Goal: Find specific page/section: Find specific page/section

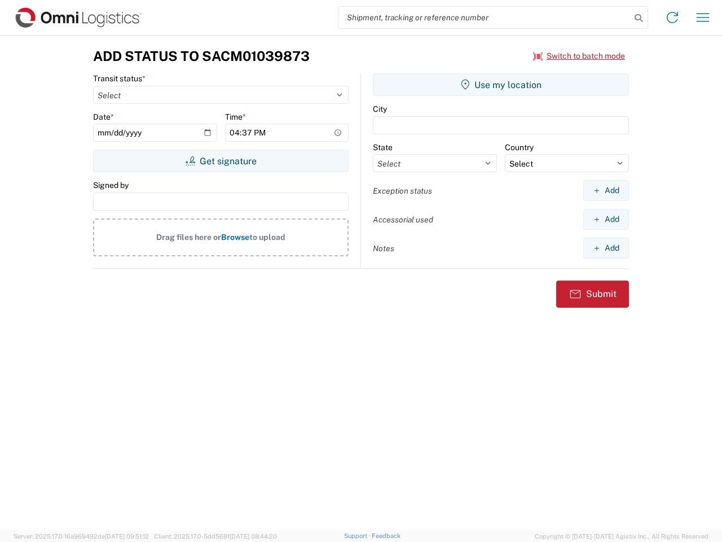
click at [485, 17] on input "search" at bounding box center [485, 17] width 292 height 21
click at [639, 18] on icon at bounding box center [639, 18] width 16 height 16
click at [673, 17] on icon at bounding box center [672, 17] width 18 height 18
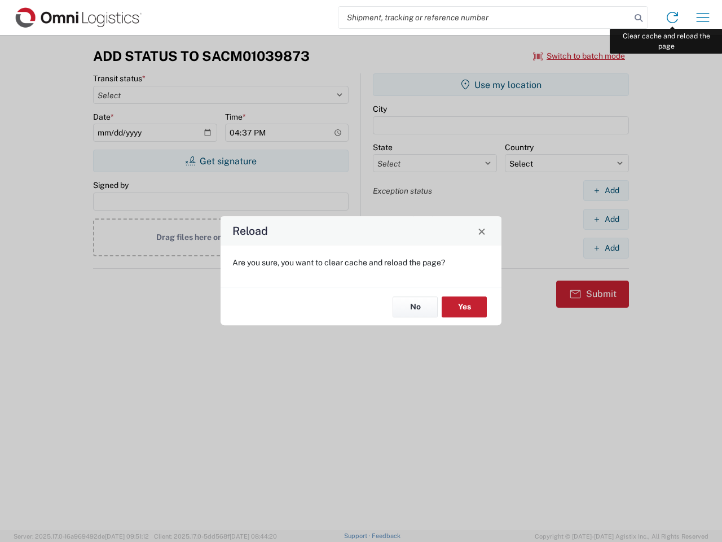
click at [703, 17] on div "Reload Are you sure, you want to clear cache and reload the page? No Yes" at bounding box center [361, 271] width 722 height 542
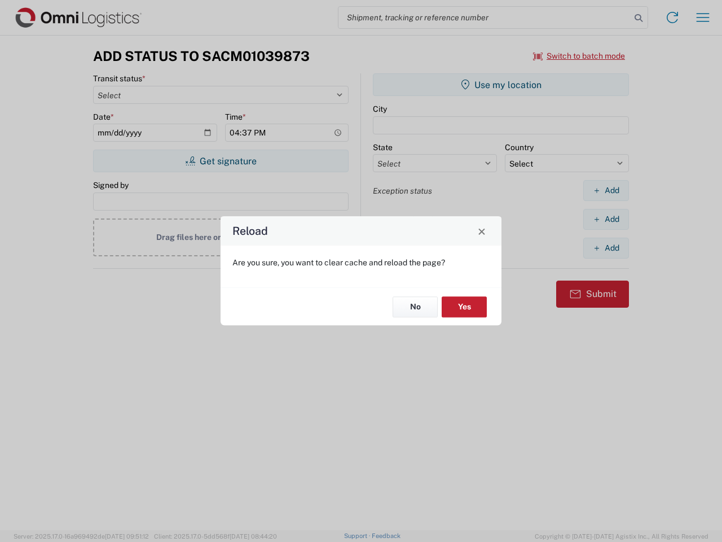
click at [579, 56] on div "Reload Are you sure, you want to clear cache and reload the page? No Yes" at bounding box center [361, 271] width 722 height 542
click at [221, 161] on div "Reload Are you sure, you want to clear cache and reload the page? No Yes" at bounding box center [361, 271] width 722 height 542
click at [501, 85] on div "Reload Are you sure, you want to clear cache and reload the page? No Yes" at bounding box center [361, 271] width 722 height 542
click at [606, 190] on div "Reload Are you sure, you want to clear cache and reload the page? No Yes" at bounding box center [361, 271] width 722 height 542
click at [606, 219] on div "Reload Are you sure, you want to clear cache and reload the page? No Yes" at bounding box center [361, 271] width 722 height 542
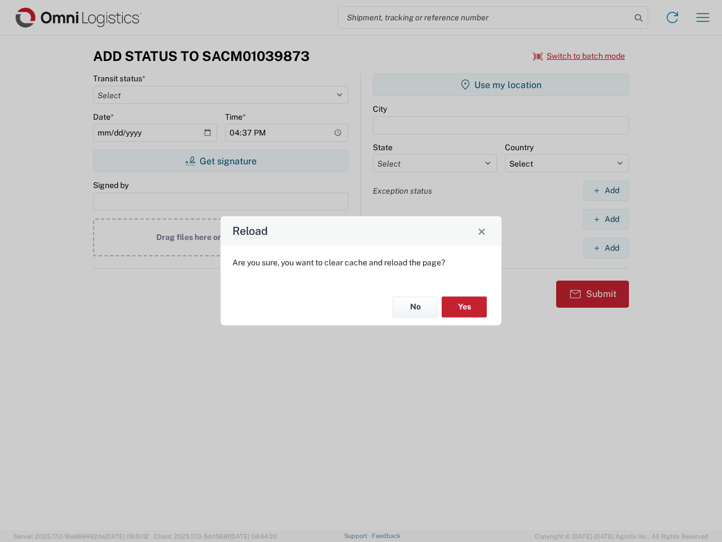
click at [606, 248] on div "Reload Are you sure, you want to clear cache and reload the page? No Yes" at bounding box center [361, 271] width 722 height 542
